Goal: Information Seeking & Learning: Compare options

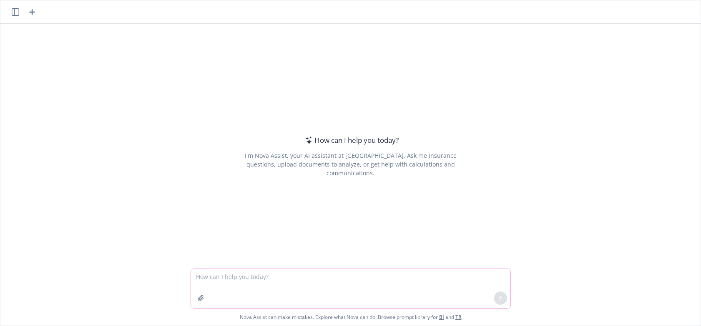
click at [230, 283] on textarea at bounding box center [350, 288] width 319 height 39
paste textarea "Could you forward draft copies of all that they would need to sign? We will bri…"
type textarea "Could you forward draft copies of all that they would need to sign? We will bri…"
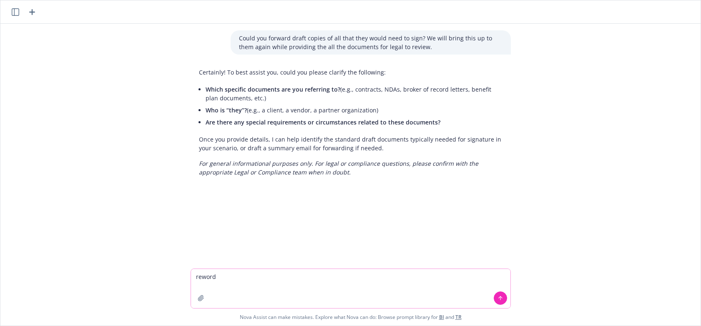
paste textarea "Could you forward draft copies of all that they would need to sign? We will bri…"
type textarea "reword Could you forward draft copies of all that they would need to sign? We w…"
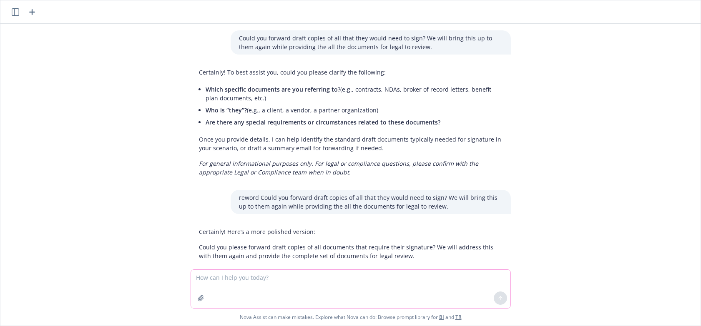
scroll to position [14, 0]
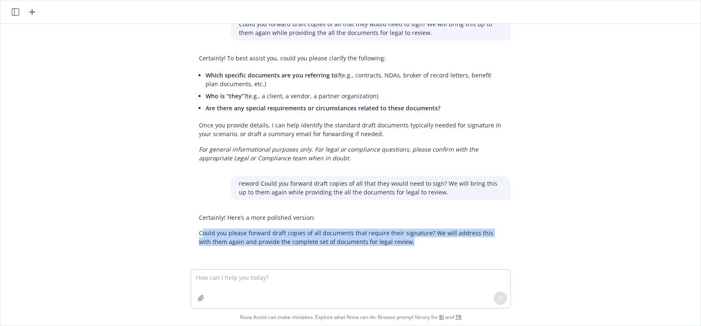
drag, startPoint x: 196, startPoint y: 236, endPoint x: 393, endPoint y: 244, distance: 197.7
click at [393, 244] on p "Could you please forward draft copies of all documents that require their signa…" at bounding box center [350, 238] width 303 height 18
copy p "ould you please forward draft copies of all documents that require their signat…"
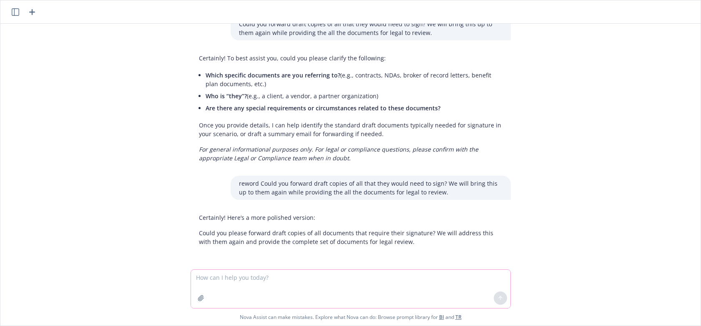
click at [207, 279] on textarea at bounding box center [350, 289] width 319 height 38
type textarea "can you compare contracts"
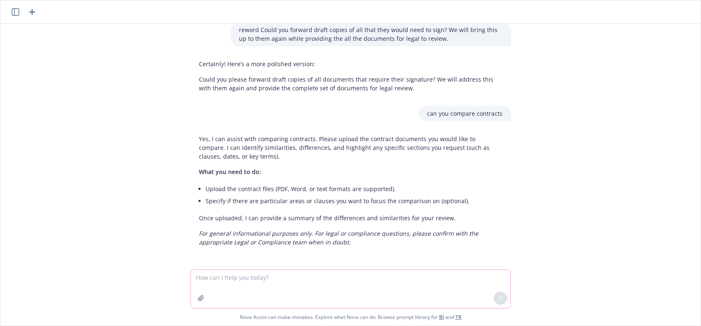
scroll to position [168, 0]
click at [195, 283] on textarea at bounding box center [350, 289] width 319 height 38
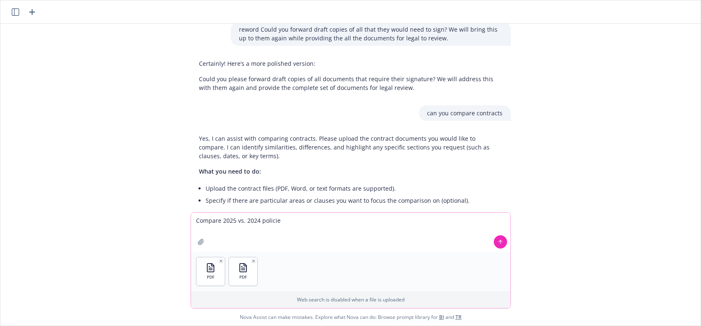
type textarea "Compare 2025 vs. 2024 policies"
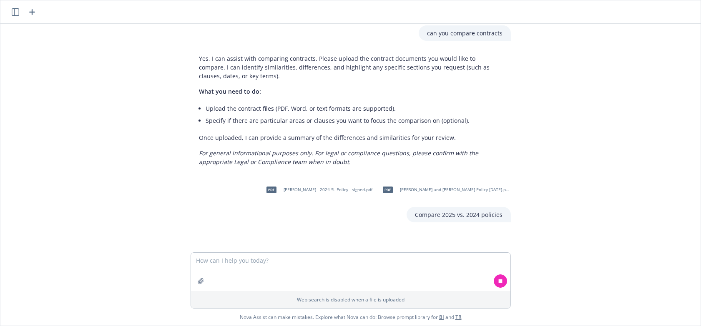
scroll to position [252, 0]
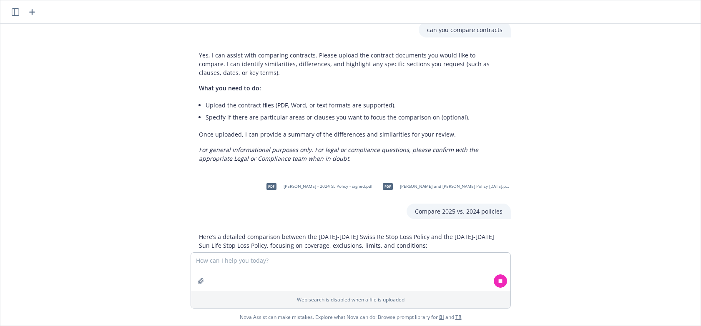
click at [671, 286] on div "Web search is disabled when a file is uploaded Nova Assist can make mistakes. E…" at bounding box center [350, 289] width 700 height 73
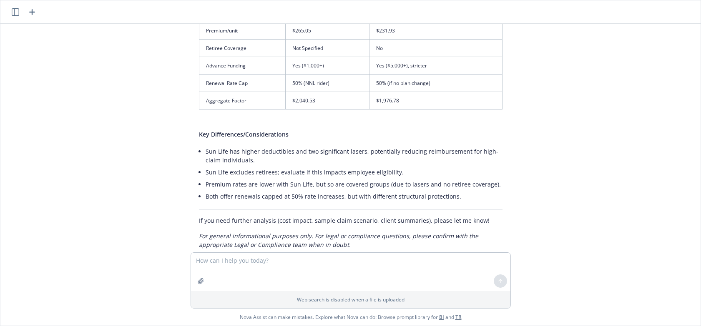
scroll to position [1234, 0]
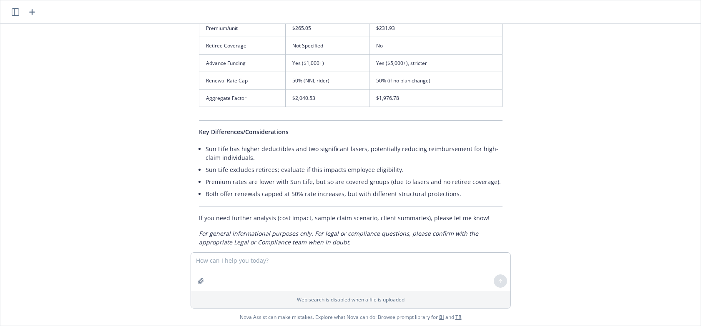
click at [589, 180] on div "Could you forward draft copies of all that they would need to sign? We will bri…" at bounding box center [350, 138] width 700 height 229
click at [205, 266] on textarea at bounding box center [350, 272] width 319 height 38
type textarea "can you put the above comparison on a word document"
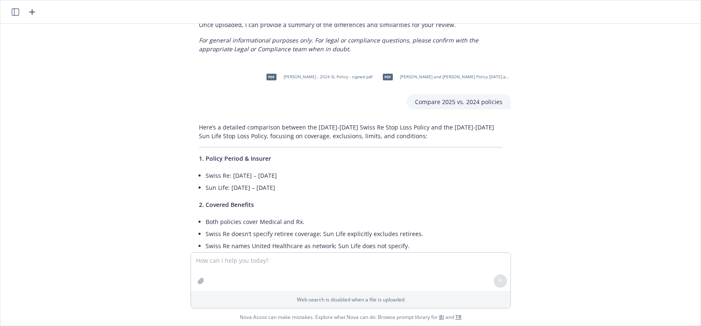
scroll to position [376, 0]
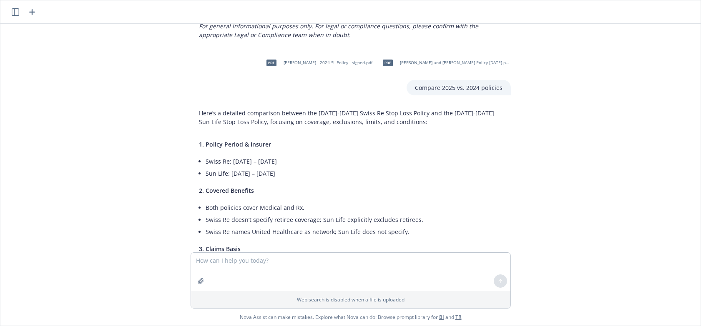
click at [199, 112] on p "Here’s a detailed comparison between the [DATE]-[DATE] Swiss Re Stop Loss Polic…" at bounding box center [350, 118] width 303 height 18
click at [199, 113] on p "Here’s a detailed comparison between the [DATE]-[DATE] Swiss Re Stop Loss Polic…" at bounding box center [350, 118] width 303 height 18
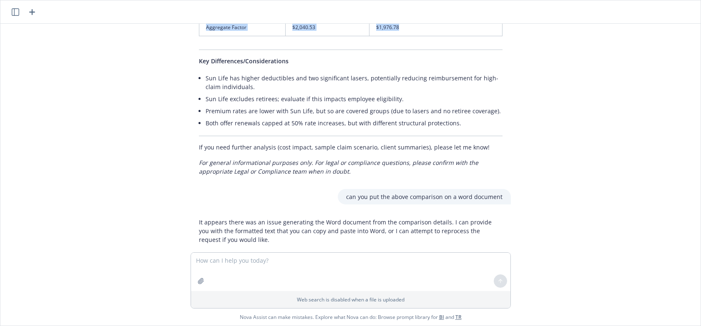
scroll to position [1303, 0]
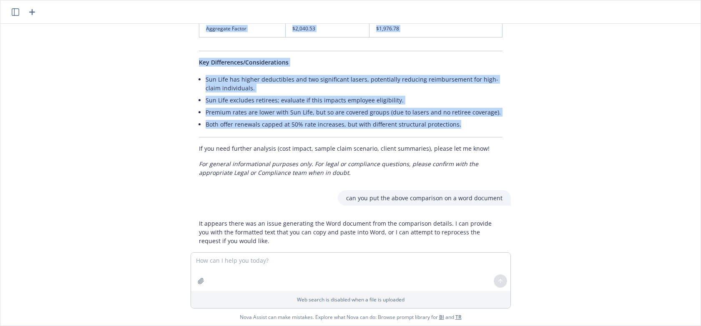
drag, startPoint x: 192, startPoint y: 113, endPoint x: 464, endPoint y: 112, distance: 271.8
copy div "Lore’i d sitametc adipiscing elitsed doe 2075-8550 Tempo In Utla Etdo Magnaa en…"
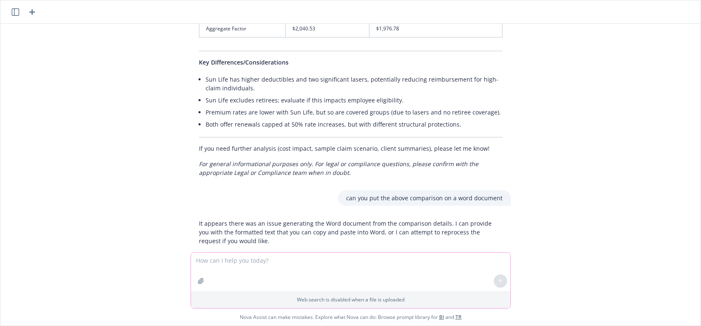
click at [228, 272] on textarea at bounding box center [350, 272] width 319 height 38
type textarea "compare"
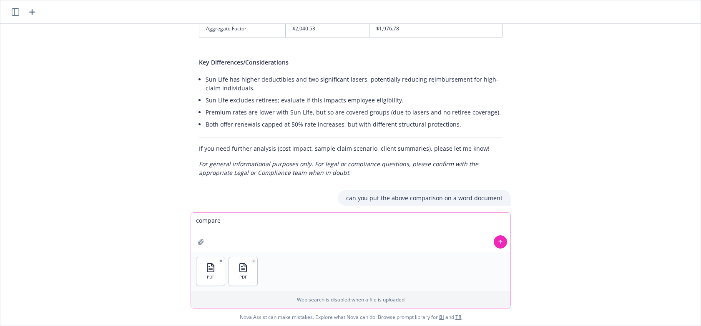
click at [500, 241] on icon at bounding box center [500, 241] width 0 height 3
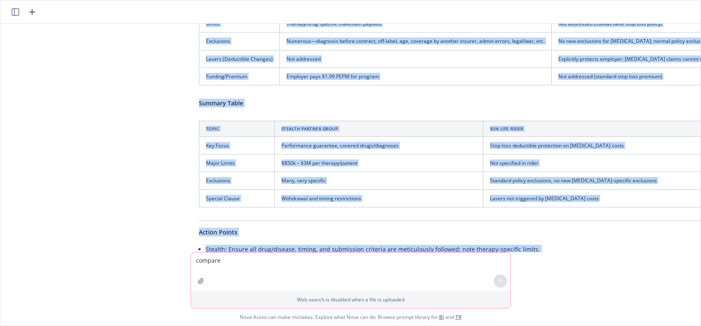
scroll to position [1965, 0]
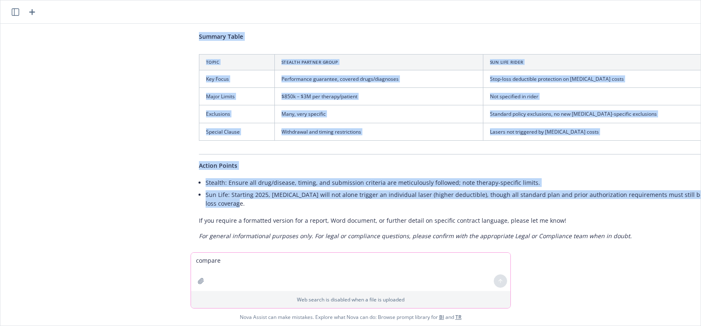
drag, startPoint x: 192, startPoint y: 89, endPoint x: 267, endPoint y: 192, distance: 127.1
copy div "Lore’i d sitamet consectetu ad eli sed doeiu tem incididu, utlabore et dolorema…"
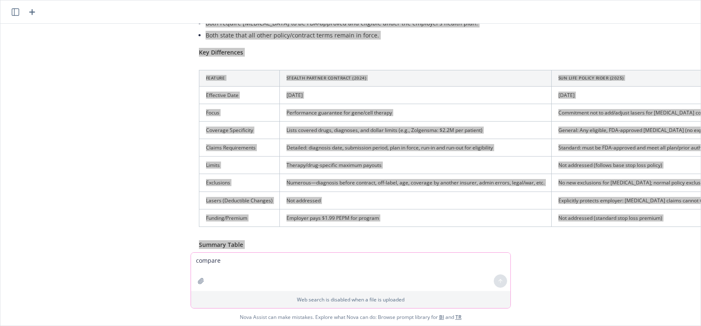
scroll to position [1548, 0]
